Goal: Task Accomplishment & Management: Manage account settings

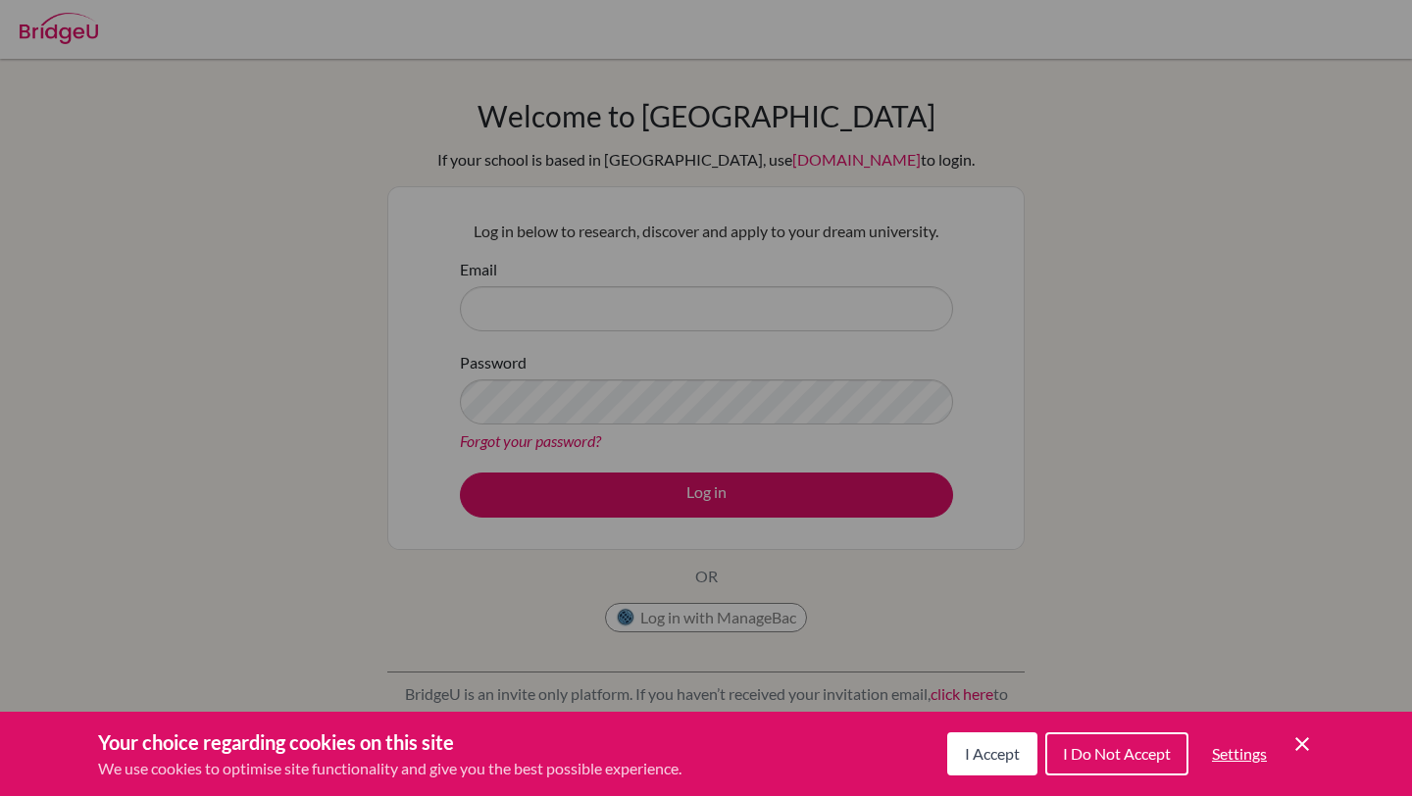
click at [986, 763] on button "I Accept" at bounding box center [992, 753] width 90 height 43
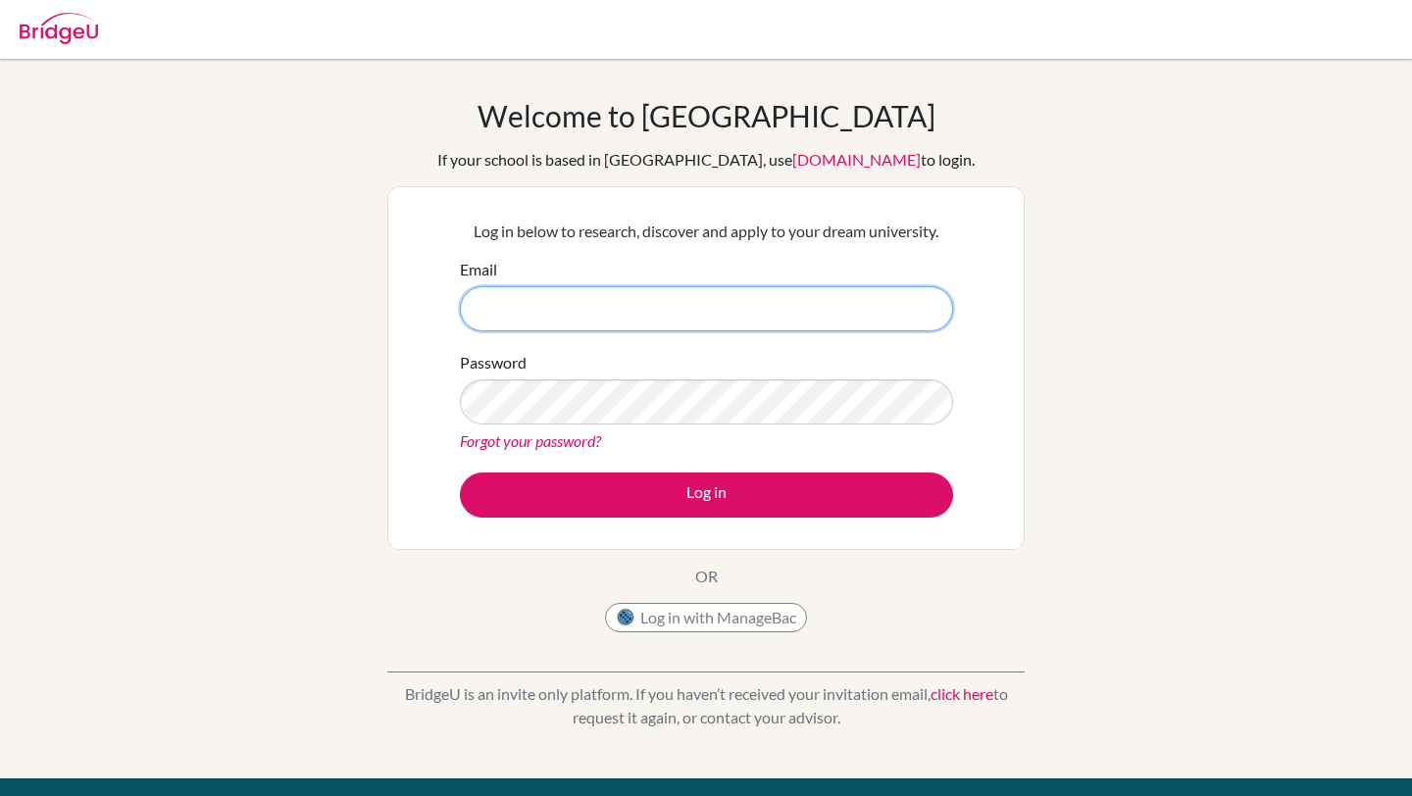
click at [781, 307] on input "Email" at bounding box center [706, 308] width 493 height 45
type input "a"
click at [718, 329] on input "ahmed.raefa@" at bounding box center [706, 308] width 493 height 45
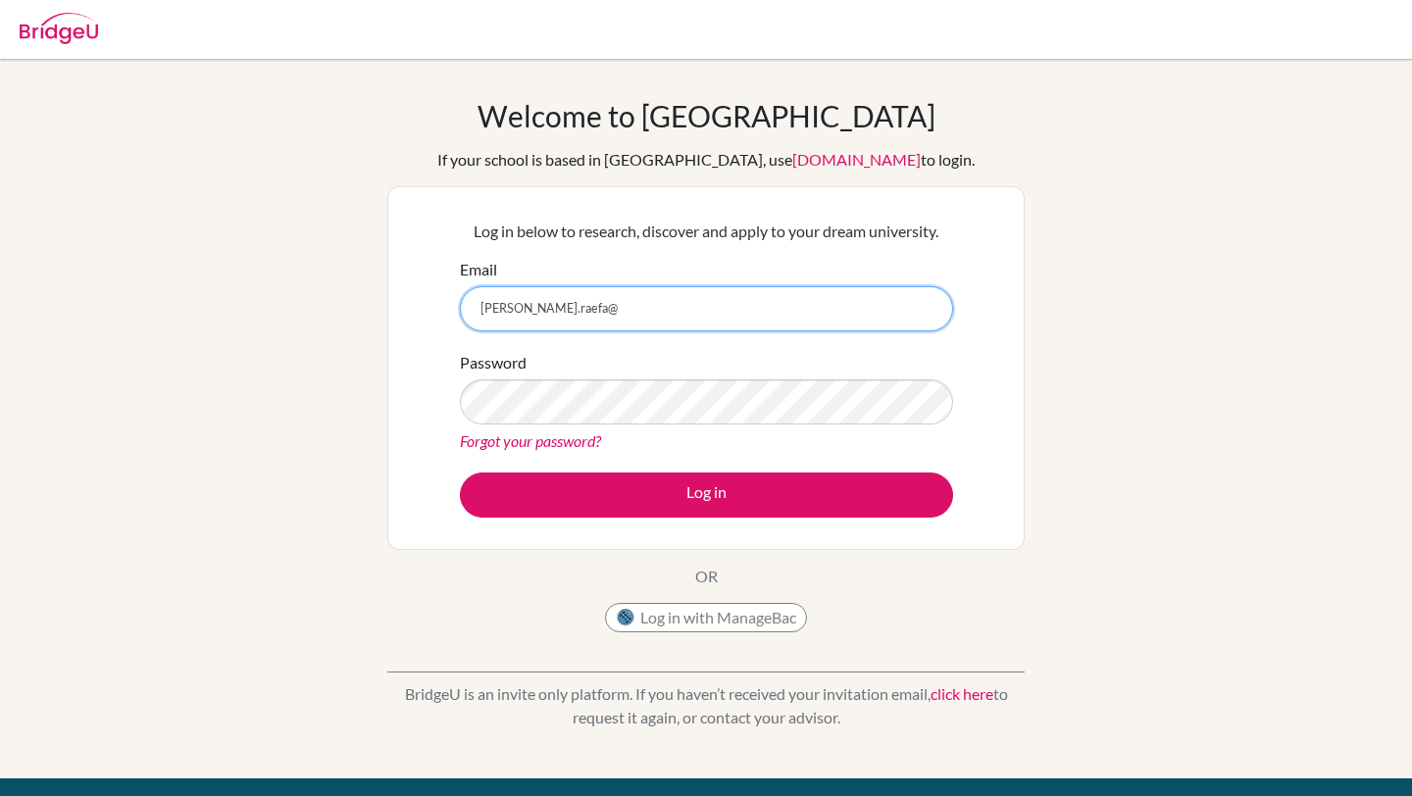
paste input "acornskisaasi.com"
type input "ahmed.raefa@acornskisaasi.com"
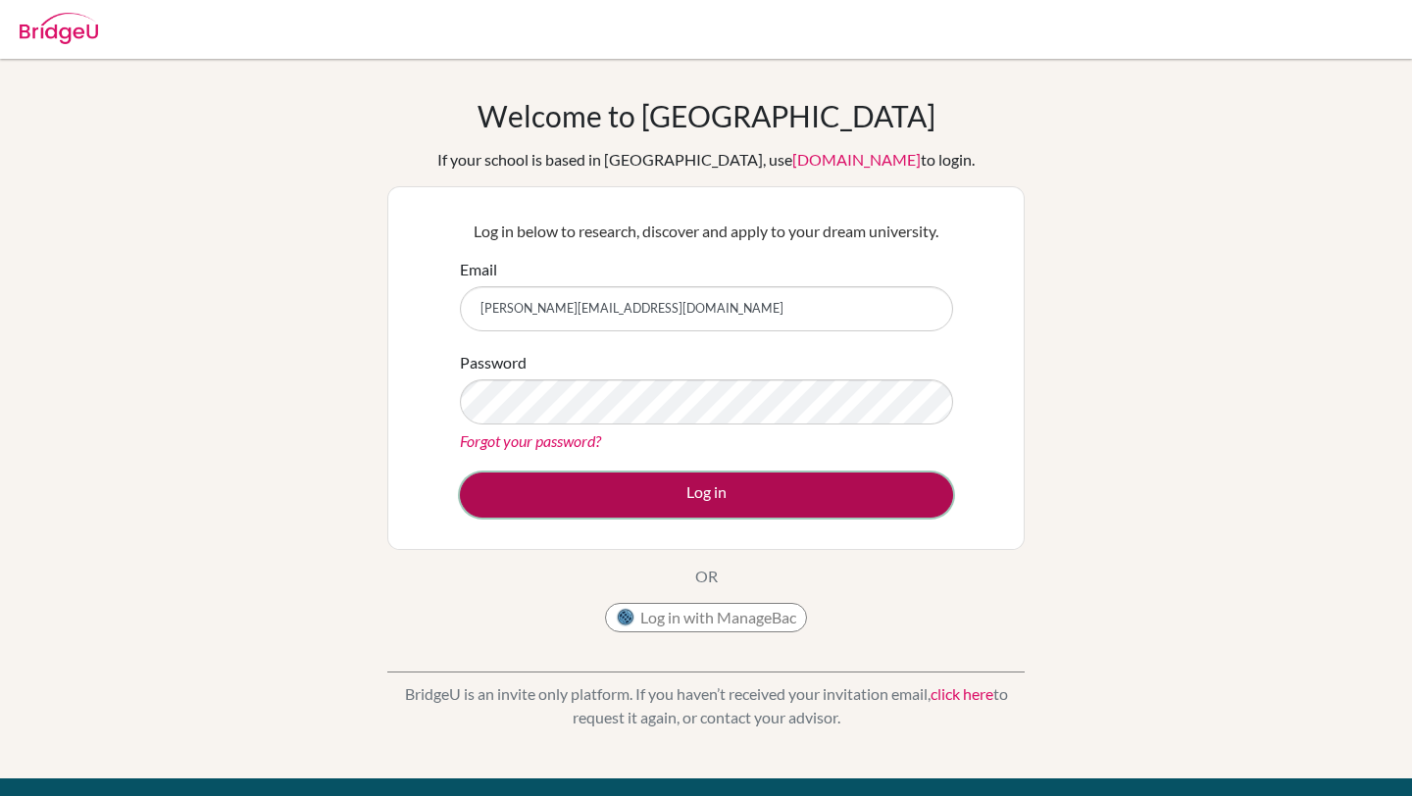
click at [701, 483] on button "Log in" at bounding box center [706, 494] width 493 height 45
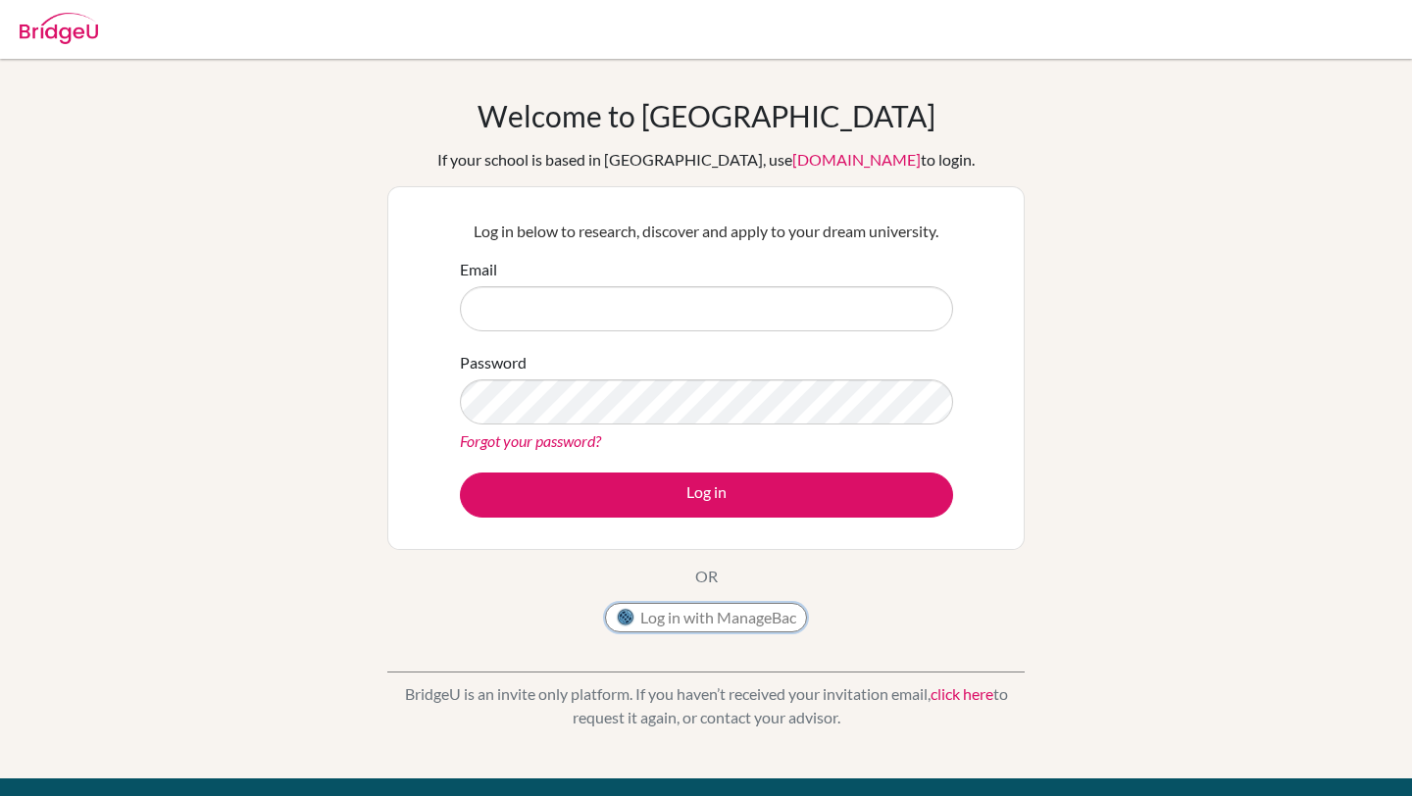
click at [736, 613] on button "Log in with ManageBac" at bounding box center [706, 617] width 202 height 29
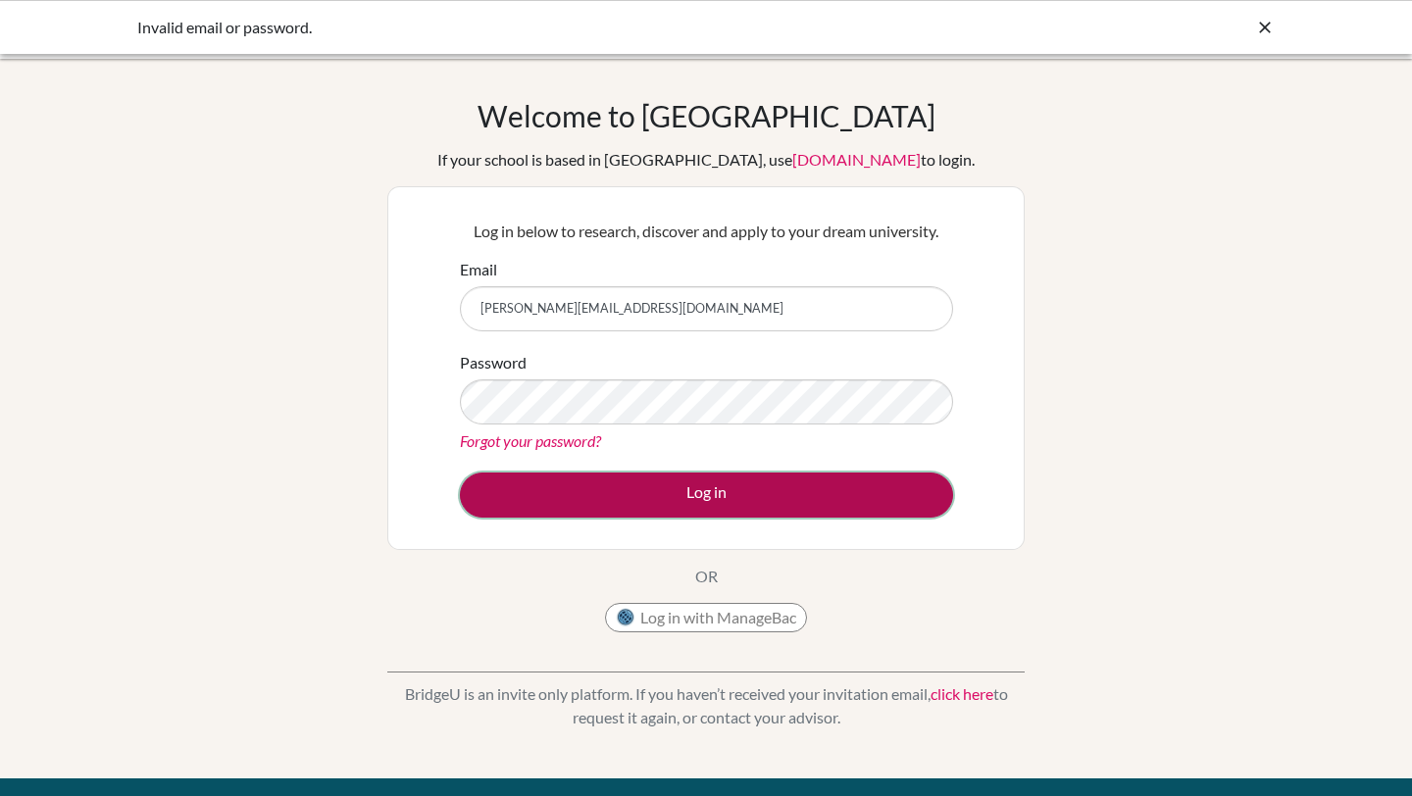
click at [635, 496] on button "Log in" at bounding box center [706, 494] width 493 height 45
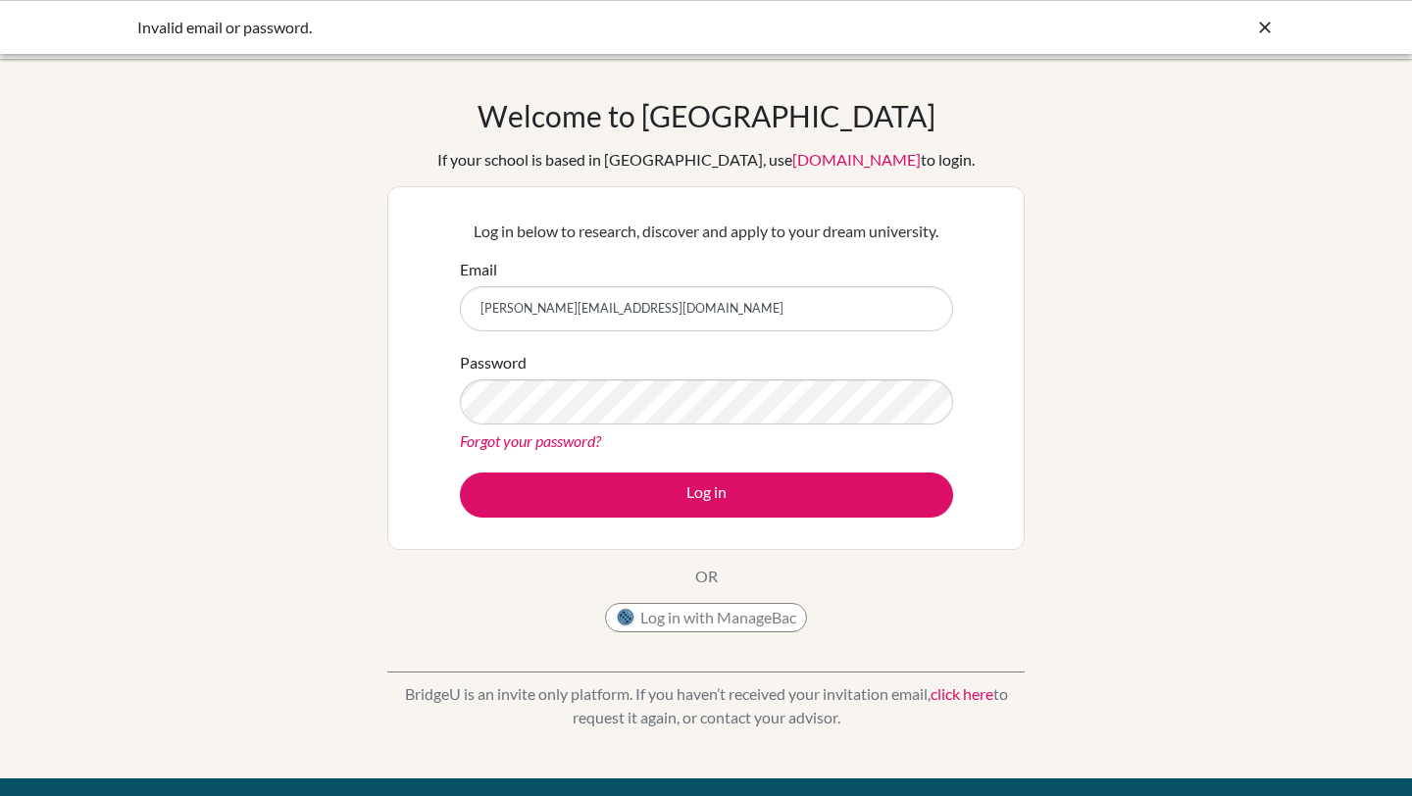
click at [558, 312] on input "[PERSON_NAME][EMAIL_ADDRESS][DOMAIN_NAME]" at bounding box center [706, 308] width 493 height 45
type input "ahmed.raefa@ais.ac.ug"
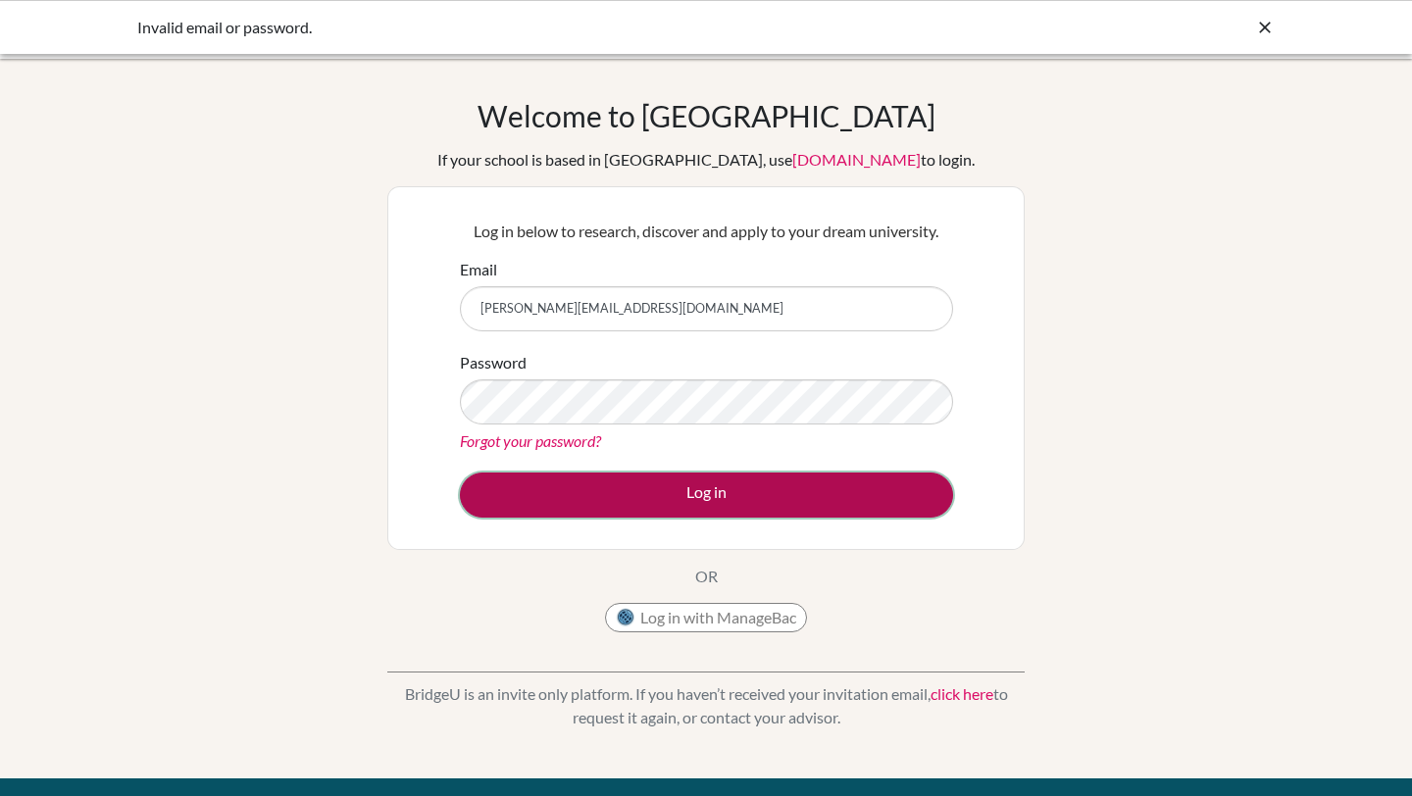
click at [584, 490] on button "Log in" at bounding box center [706, 494] width 493 height 45
click at [553, 500] on button "Log in" at bounding box center [706, 494] width 493 height 45
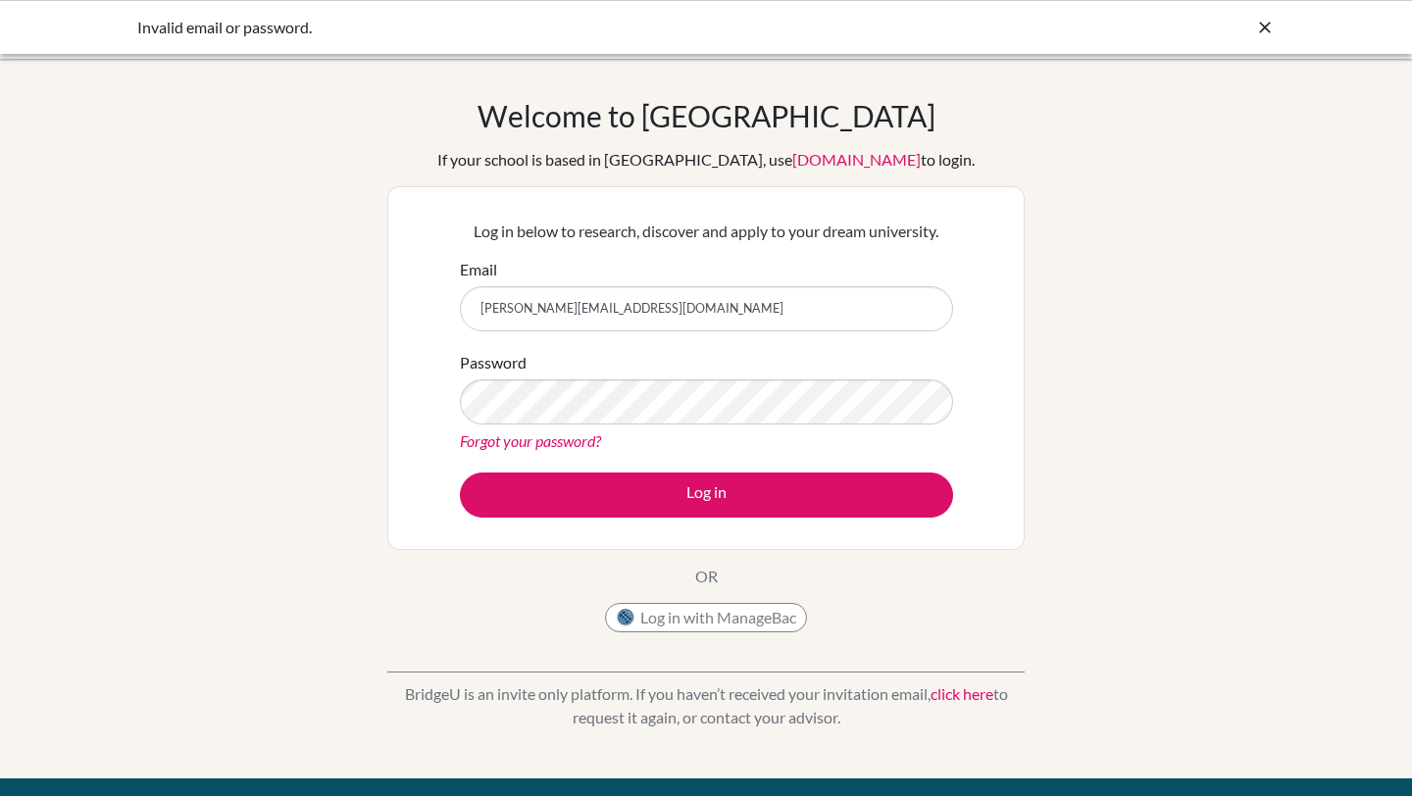
click at [1273, 24] on icon at bounding box center [1265, 28] width 20 height 20
